Goal: Task Accomplishment & Management: Use online tool/utility

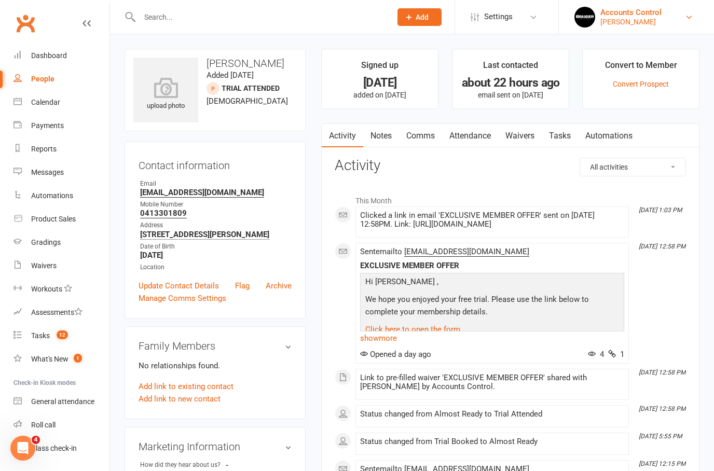
click at [654, 13] on div "Accounts Control" at bounding box center [630, 12] width 61 height 9
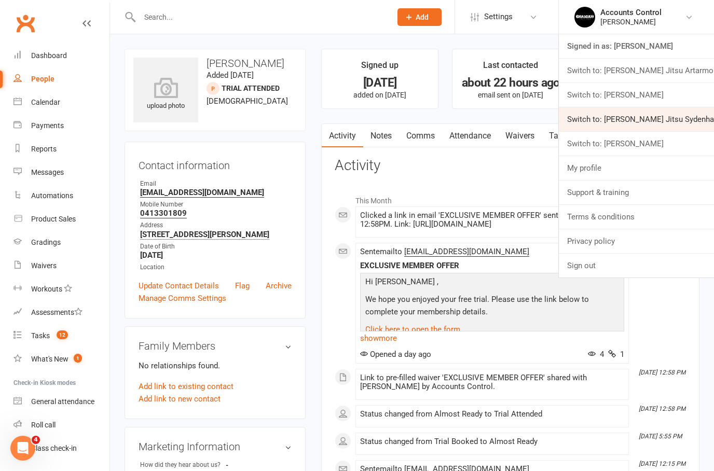
click at [677, 125] on link "Switch to: [PERSON_NAME] Jitsu Sydenham" at bounding box center [636, 119] width 155 height 24
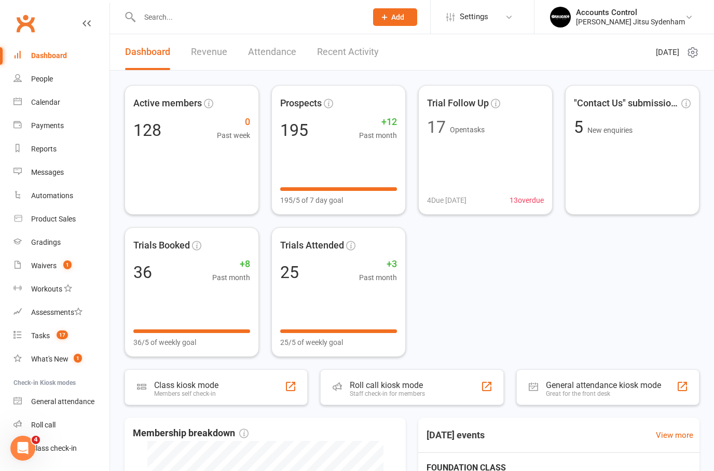
click at [188, 11] on input "text" at bounding box center [247, 17] width 223 height 15
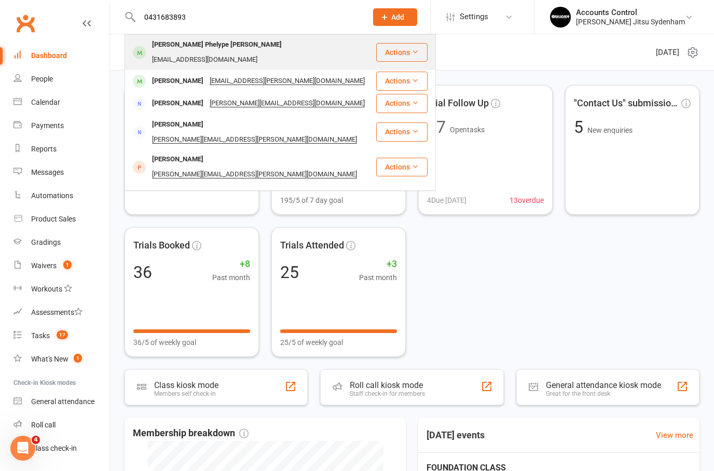
type input "0431683893"
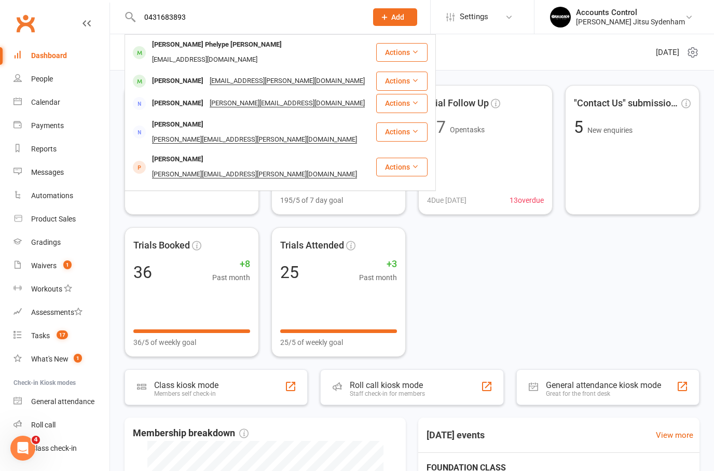
click at [169, 48] on div "Luiz Phelype Teodoro" at bounding box center [217, 44] width 136 height 15
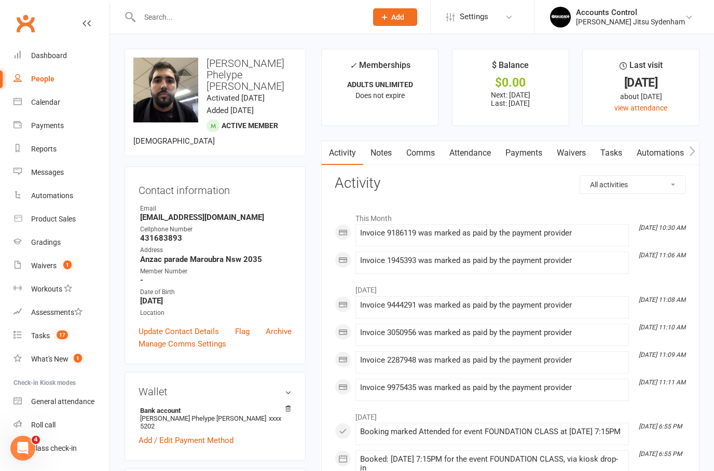
click at [568, 153] on link "Waivers" at bounding box center [571, 153] width 44 height 24
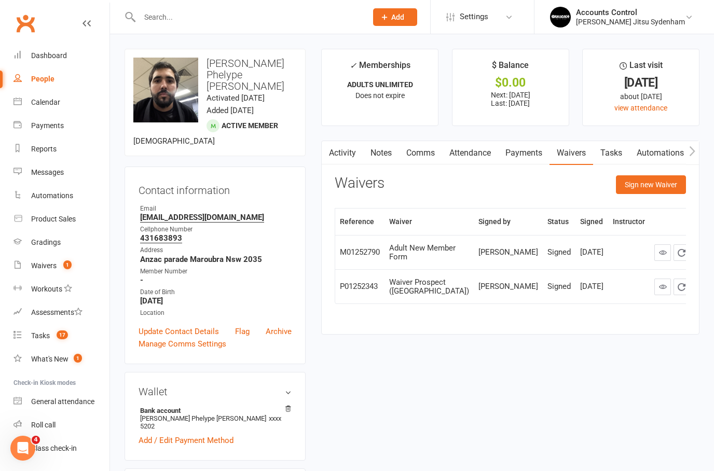
click at [657, 185] on button "Sign new Waiver" at bounding box center [651, 184] width 70 height 19
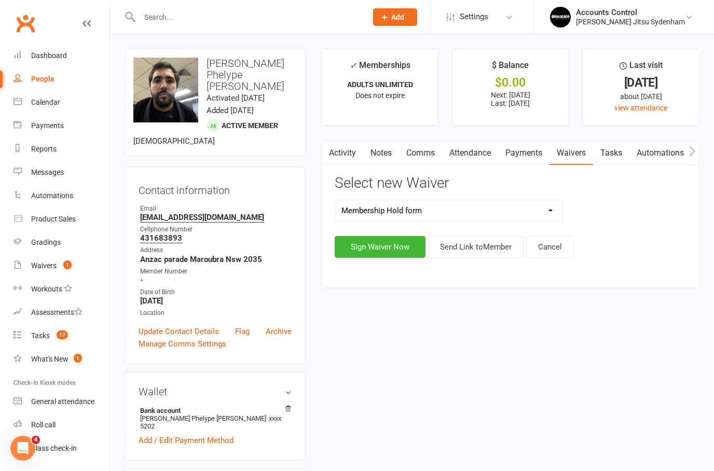
select select "13589"
click at [492, 252] on button "Send Link to Member" at bounding box center [475, 247] width 95 height 22
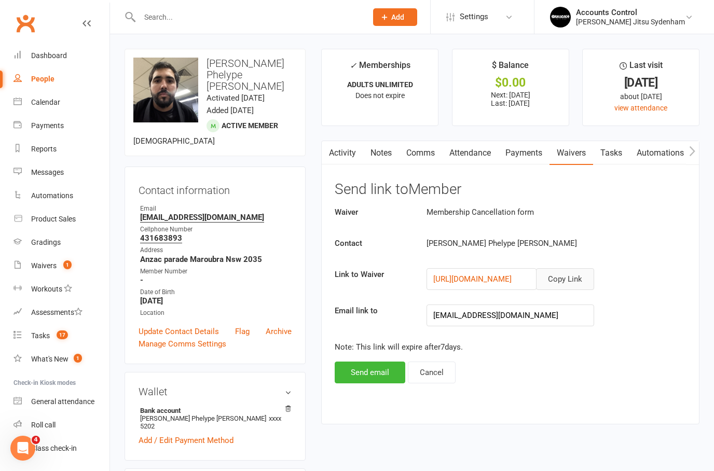
click at [556, 278] on button "Copy Link" at bounding box center [565, 279] width 58 height 22
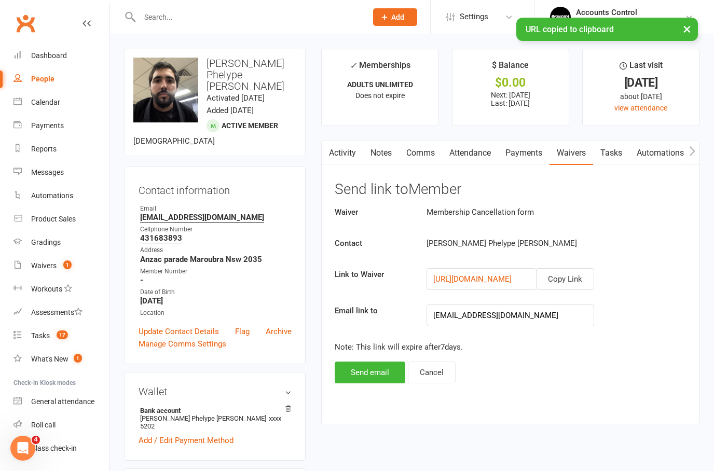
click at [375, 377] on button "Send email" at bounding box center [369, 372] width 71 height 22
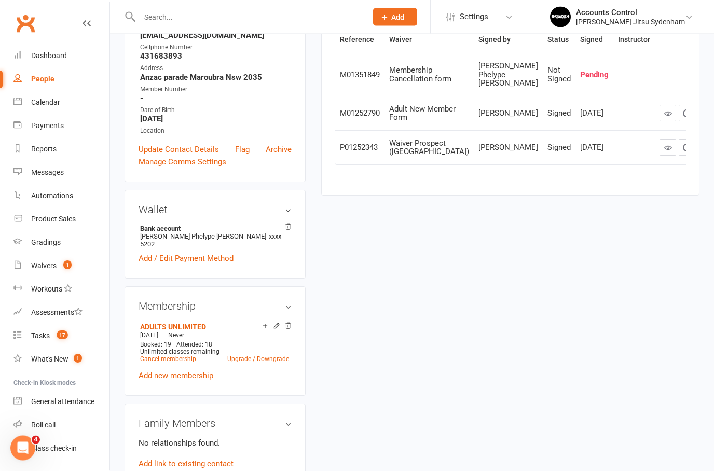
scroll to position [182, 0]
drag, startPoint x: 47, startPoint y: 267, endPoint x: 47, endPoint y: 449, distance: 182.0
click at [47, 267] on div "Waivers" at bounding box center [43, 265] width 25 height 8
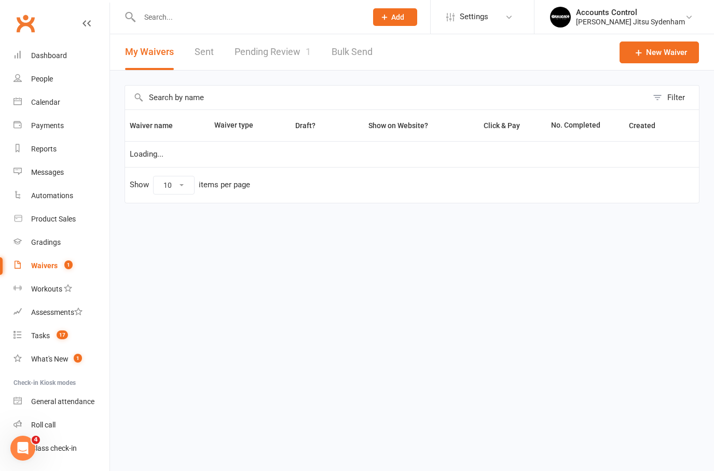
select select "25"
click at [261, 51] on link "Pending Review 1" at bounding box center [272, 52] width 76 height 36
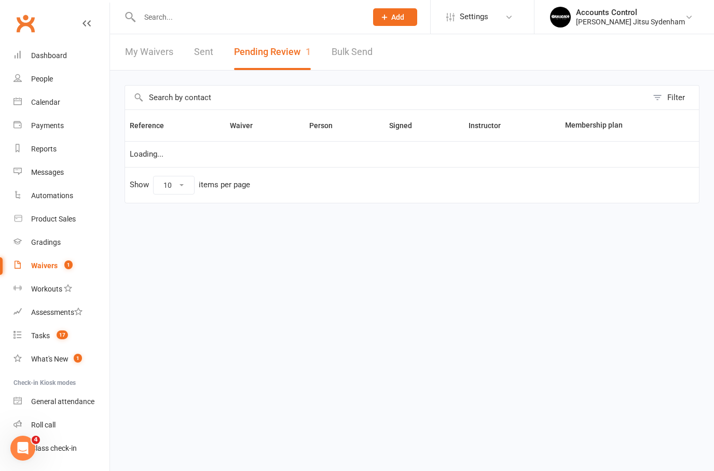
select select "25"
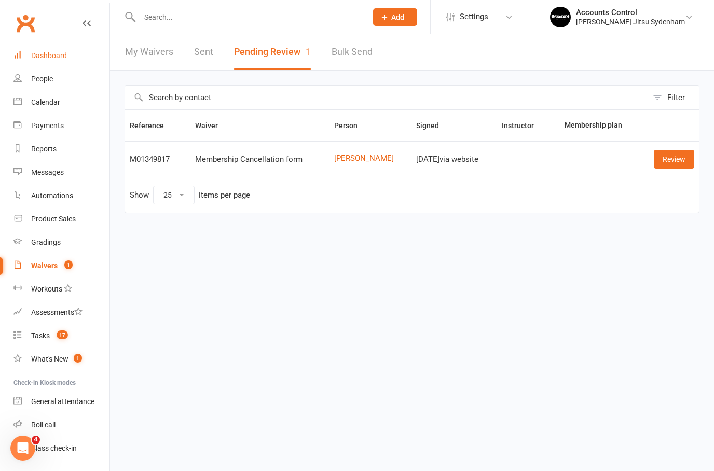
click at [32, 58] on div "Dashboard" at bounding box center [49, 55] width 36 height 8
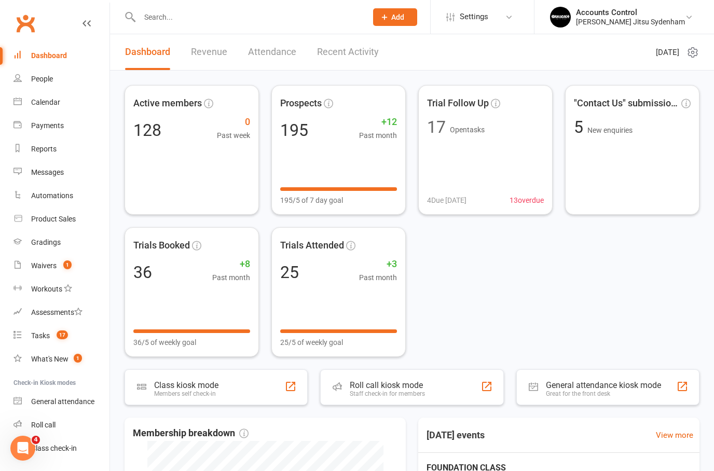
scroll to position [7, 0]
